Goal: Check status: Check status

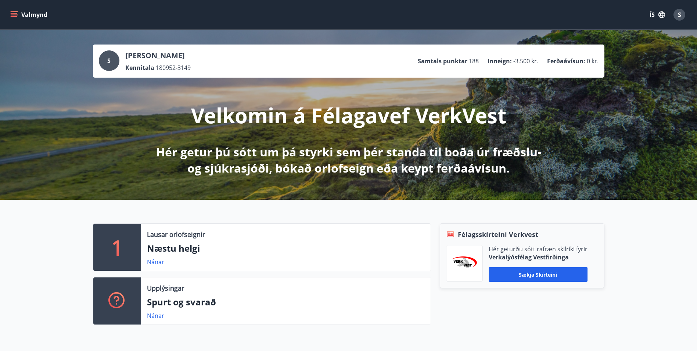
click at [13, 16] on icon "menu" at bounding box center [14, 16] width 7 height 1
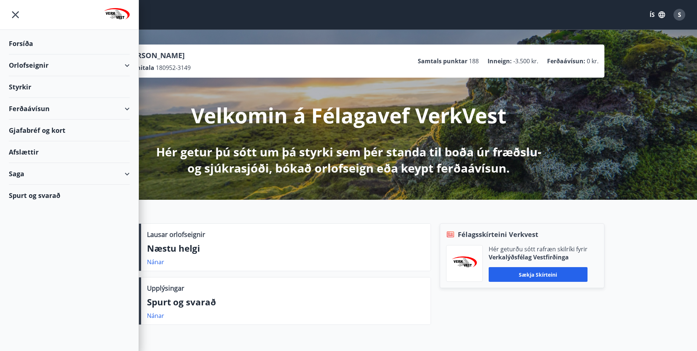
click at [126, 174] on div "Saga" at bounding box center [69, 174] width 121 height 22
click at [32, 254] on div "Inneign" at bounding box center [69, 253] width 109 height 15
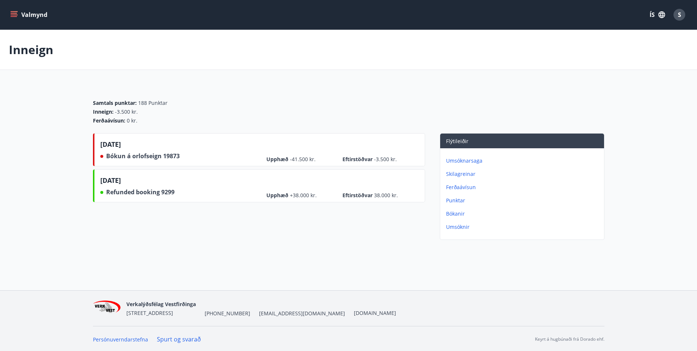
drag, startPoint x: 14, startPoint y: 16, endPoint x: 14, endPoint y: 22, distance: 6.3
click at [14, 16] on icon "menu" at bounding box center [14, 16] width 7 height 1
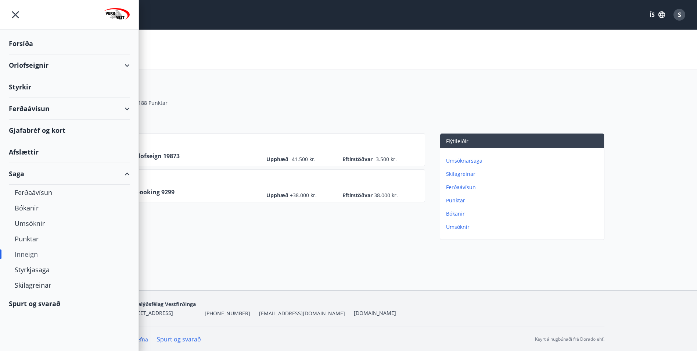
click at [14, 11] on icon "menu" at bounding box center [15, 14] width 13 height 13
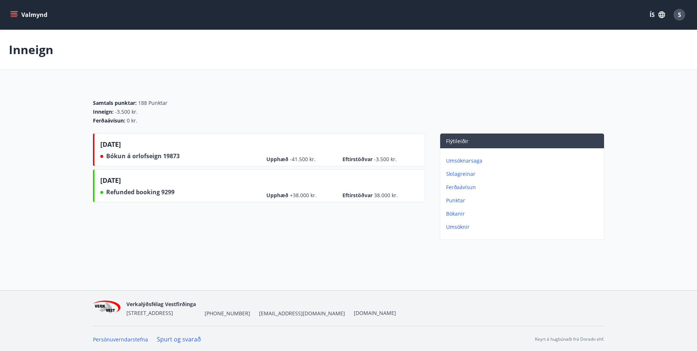
click at [680, 15] on span "S" at bounding box center [679, 15] width 3 height 8
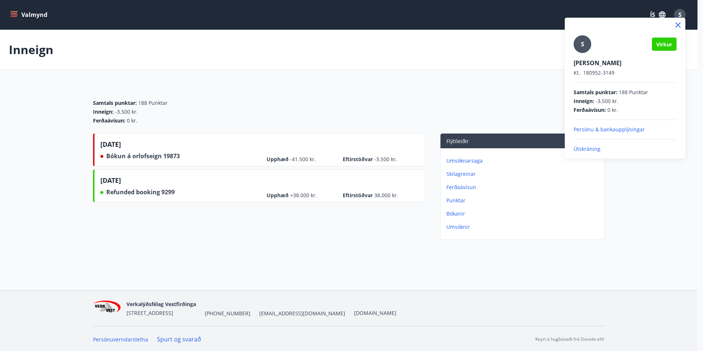
click at [586, 148] on p "Útskráning" at bounding box center [624, 148] width 103 height 7
